Goal: Information Seeking & Learning: Learn about a topic

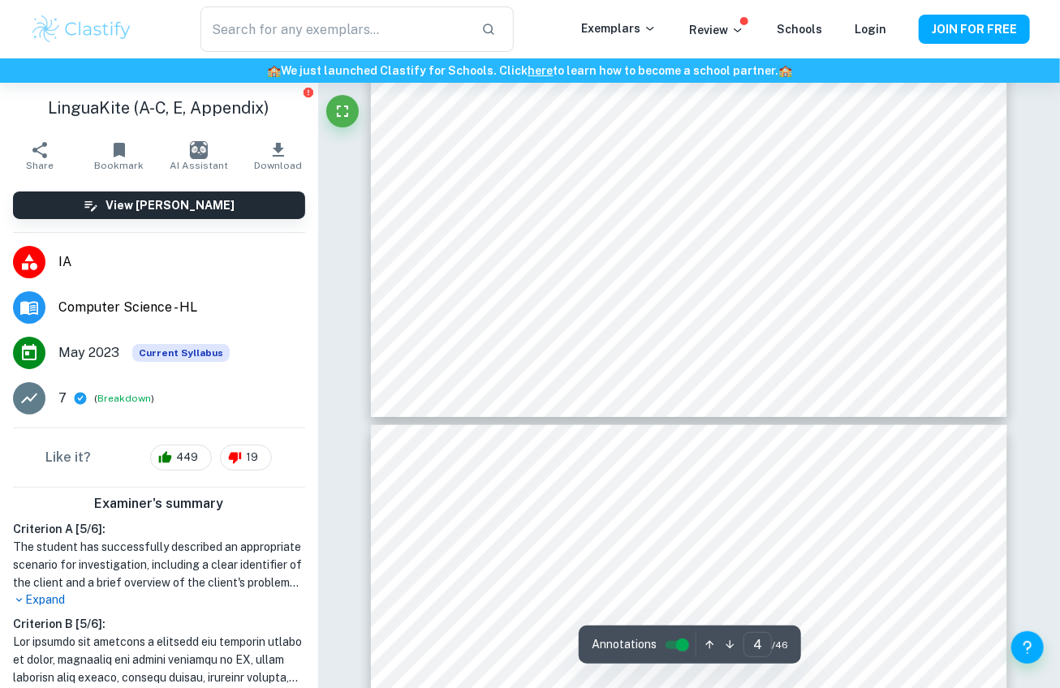
scroll to position [3356, 0]
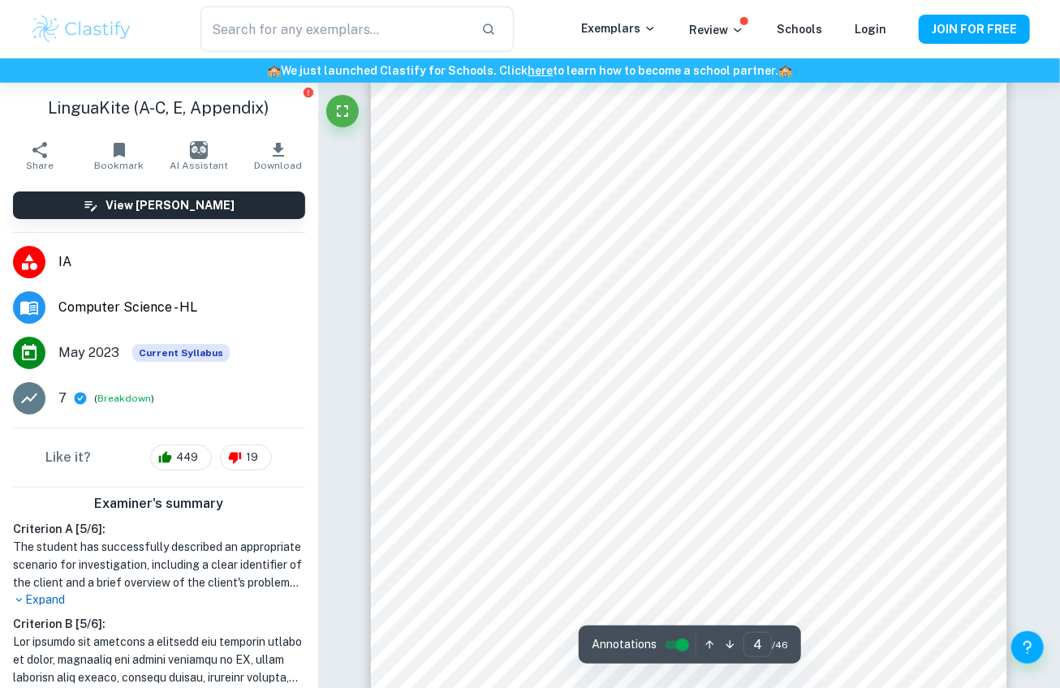
type input "3"
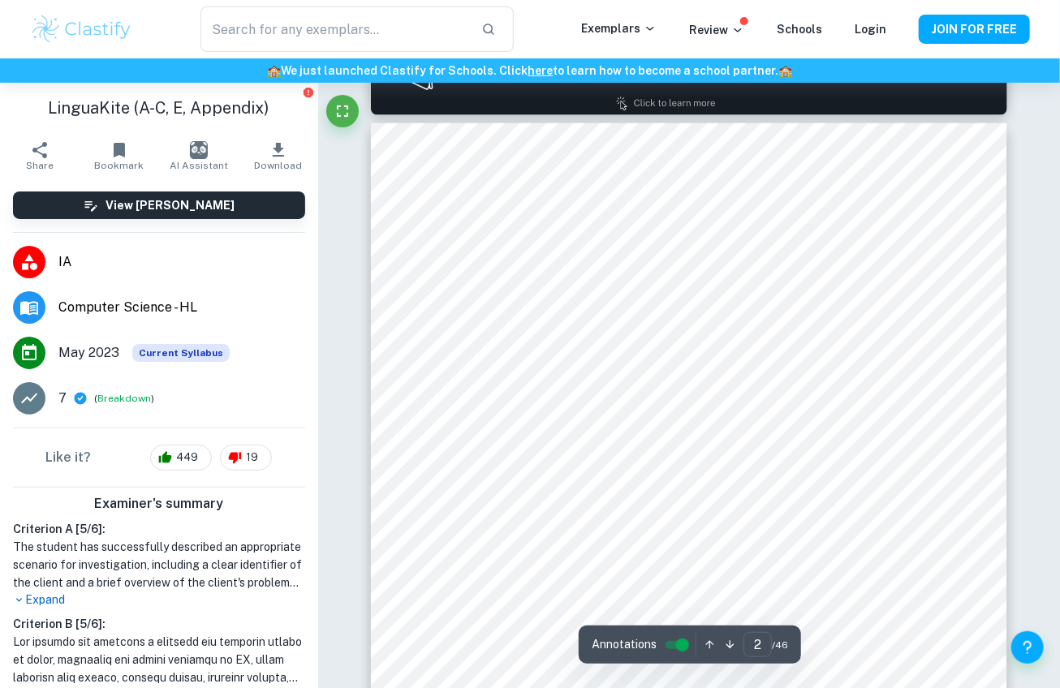
scroll to position [998, 0]
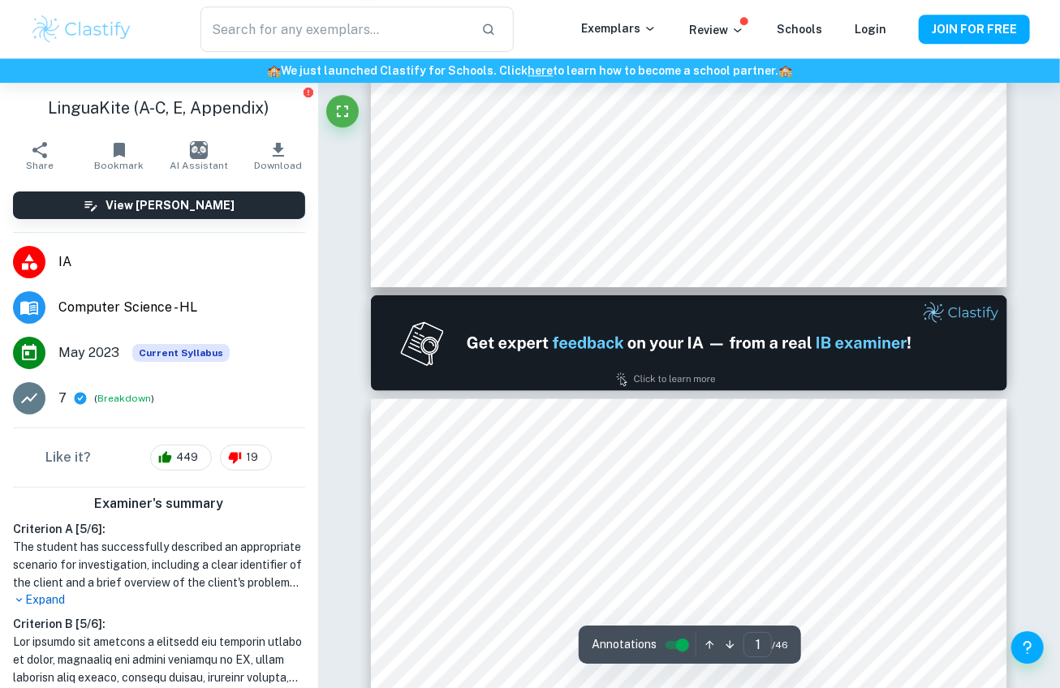
type input "2"
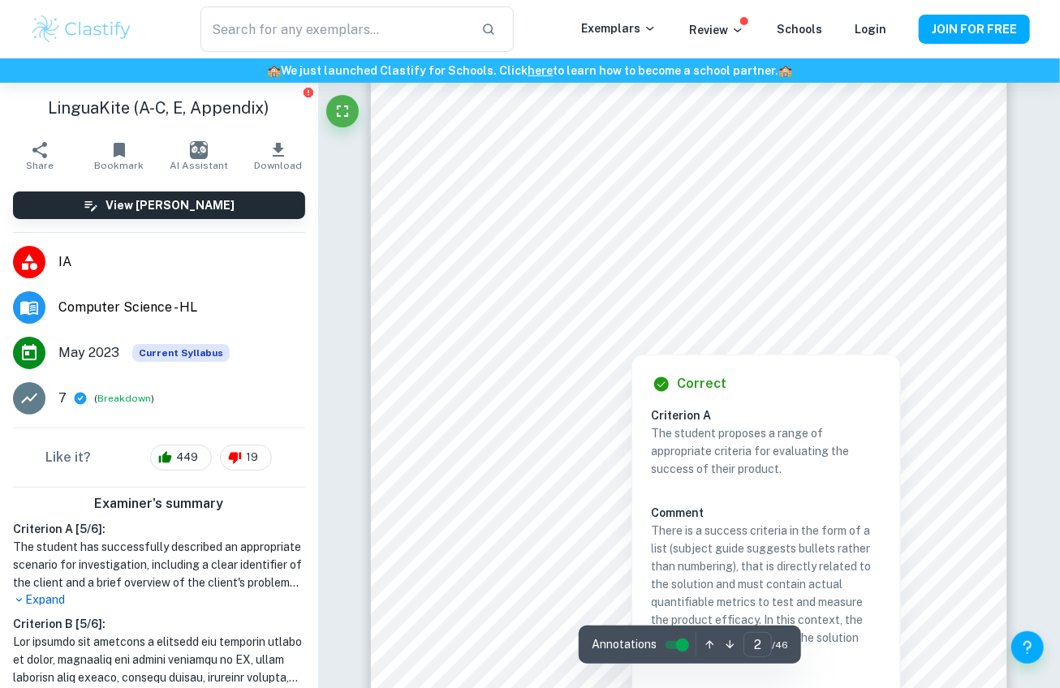
scroll to position [1146, 0]
